Goal: Task Accomplishment & Management: Complete application form

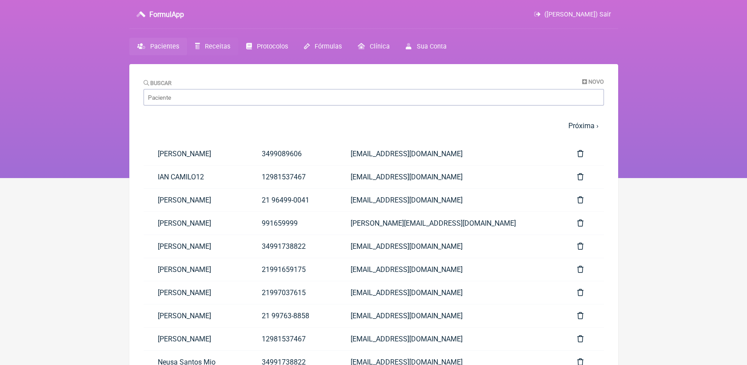
click at [221, 41] on link "Receitas" at bounding box center [212, 46] width 51 height 17
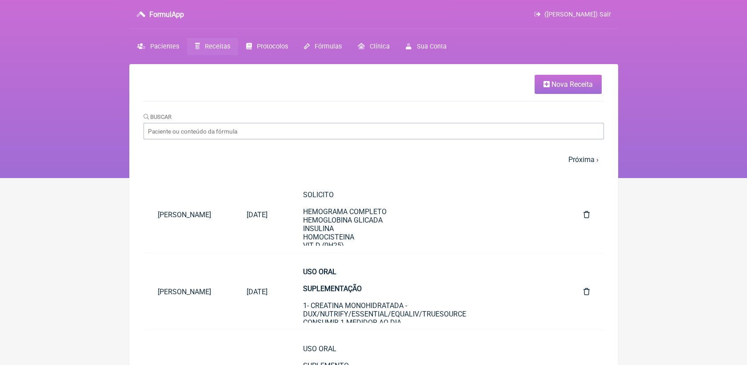
click at [552, 85] on span "Nova Receita" at bounding box center [572, 84] width 41 height 8
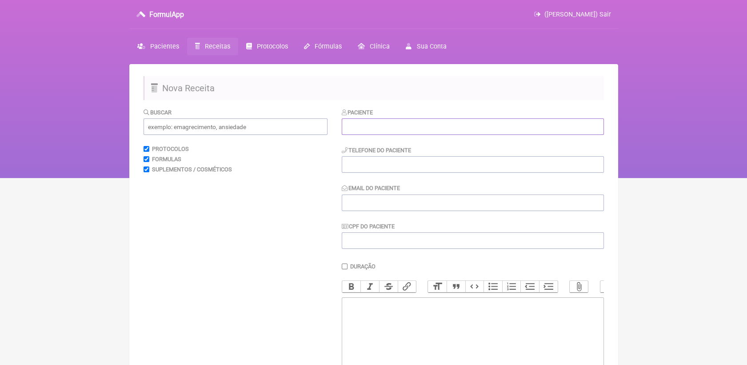
click at [453, 122] on input "text" at bounding box center [473, 126] width 262 height 16
paste input "Clerli de Mattos Teixeira"
type input "Clerli de Mattos Teixeira"
click at [498, 166] on input "tel" at bounding box center [473, 164] width 262 height 16
paste input "21 99716-6652"
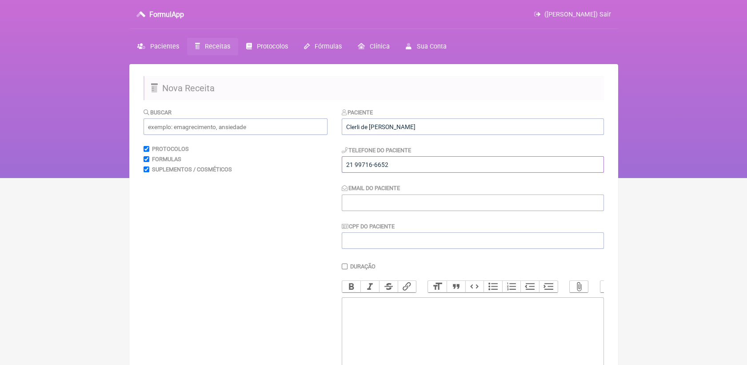
type input "21 99716-6652"
click at [486, 201] on input "Email do Paciente" at bounding box center [473, 202] width 262 height 16
type input "CLERLI@GMAIL.COM"
click at [398, 330] on trix-editor at bounding box center [473, 350] width 262 height 107
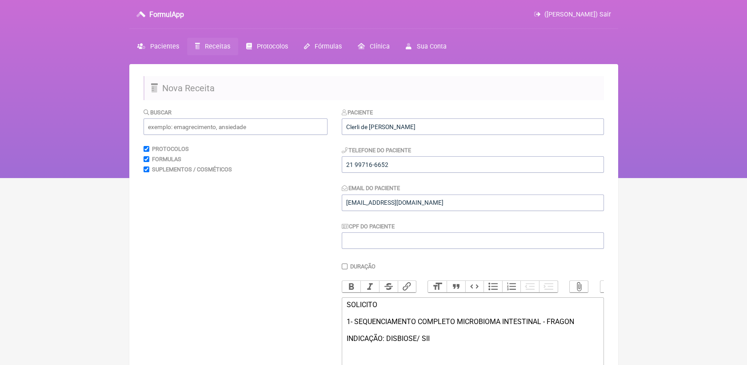
scroll to position [7, 0]
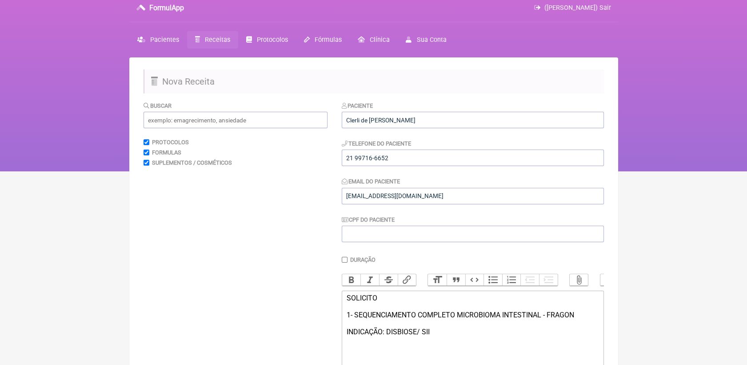
type trix-editor "<div>SOLICITO<br><br>1- SEQUENCIAMENTO COMPLETO MICROBIOMA INTESTINAL - FRAGON&…"
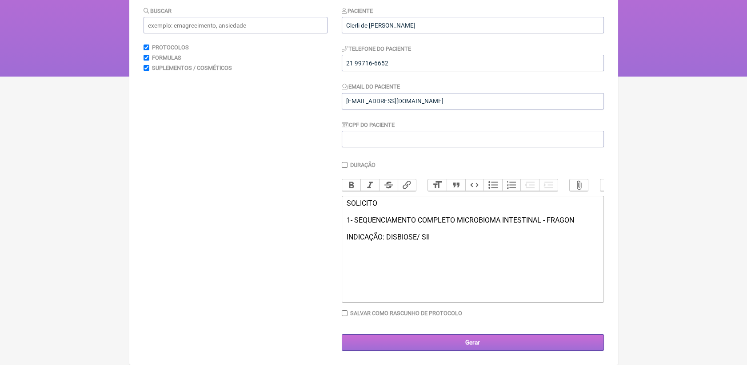
click at [589, 336] on input "Gerar" at bounding box center [473, 342] width 262 height 16
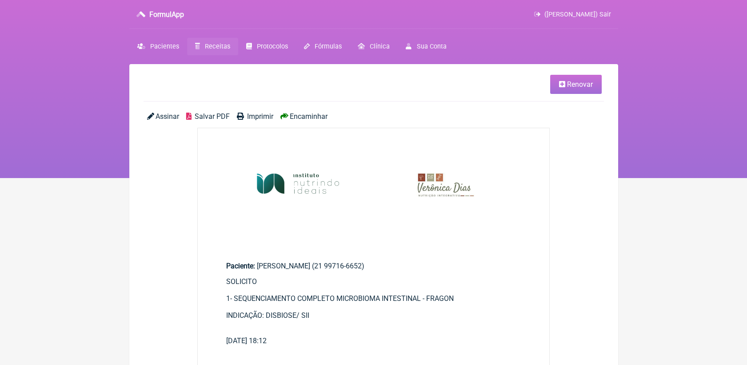
click at [193, 115] on link "Salvar PDF" at bounding box center [208, 116] width 44 height 8
click at [219, 50] on link "Receitas" at bounding box center [212, 46] width 51 height 17
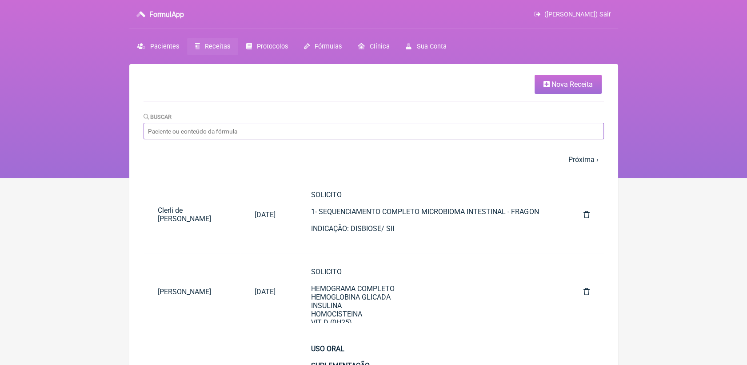
click at [279, 130] on input "Buscar" at bounding box center [374, 131] width 461 height 16
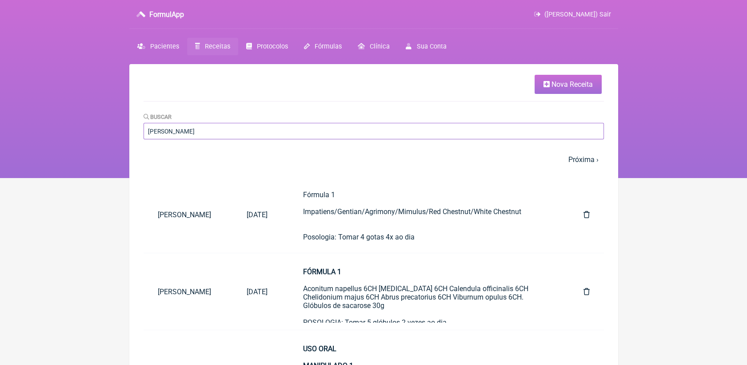
type input "[PERSON_NAME]"
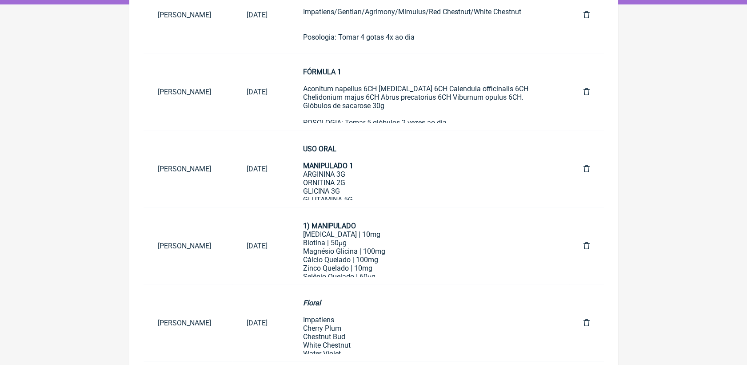
scroll to position [192, 0]
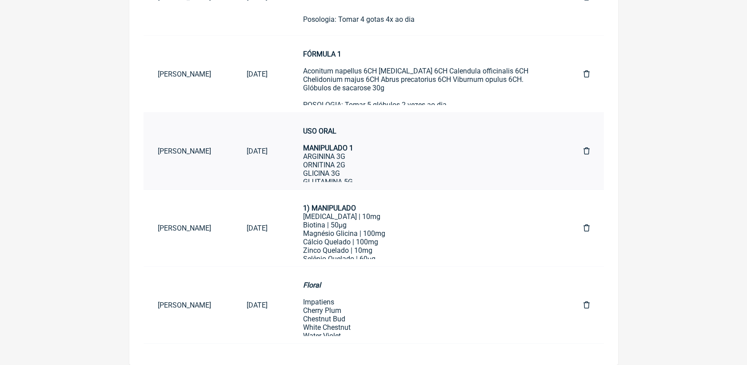
click at [472, 150] on div "USO ORAL MANIPULADO 1 ARGININA 3G ORNITINA 2G GLICINA 3G GLUTAMINA 5G LISINA 1G…" at bounding box center [425, 245] width 245 height 237
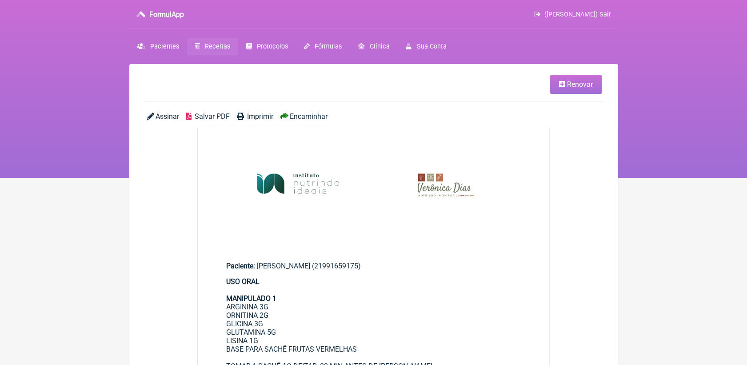
click at [566, 92] on link "Renovar" at bounding box center [576, 84] width 52 height 19
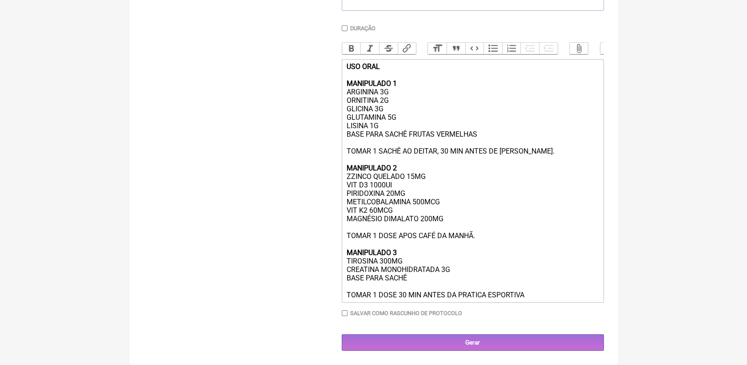
scroll to position [255, 0]
click at [351, 168] on strong "MANIPULADO 2" at bounding box center [371, 168] width 50 height 8
click at [350, 175] on div "USO ORAL MANIPULADO 1 ARGININA 3G ORNITINA 2G GLICINA 3G GLUTAMINA 5G LISINA 1G…" at bounding box center [472, 180] width 253 height 237
drag, startPoint x: 480, startPoint y: 129, endPoint x: 346, endPoint y: 132, distance: 134.3
click at [346, 132] on div "USO ORAL MANIPULADO 1 ARGININA 3G ORNITINA 2G GLICINA 3G GLUTAMINA 5G LISINA 1G…" at bounding box center [472, 180] width 253 height 237
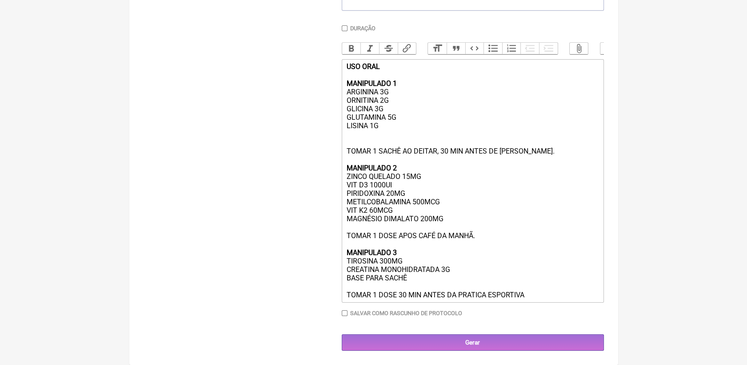
type trix-editor "<div><strong>USO ORAL<br><br>MANIPULADO 1</strong><br>ARGININA 3G<br>ORNITINA 2…"
click at [513, 342] on input "Gerar" at bounding box center [473, 342] width 262 height 16
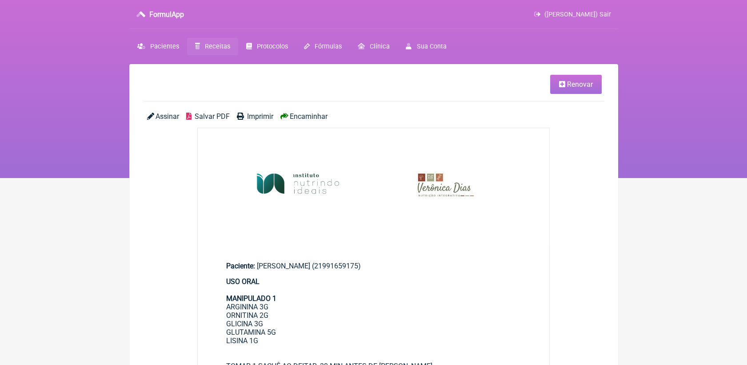
click at [209, 116] on span "Salvar PDF" at bounding box center [212, 116] width 35 height 8
click at [186, 112] on link "Salvar PDF" at bounding box center [208, 116] width 44 height 8
